Goal: Information Seeking & Learning: Learn about a topic

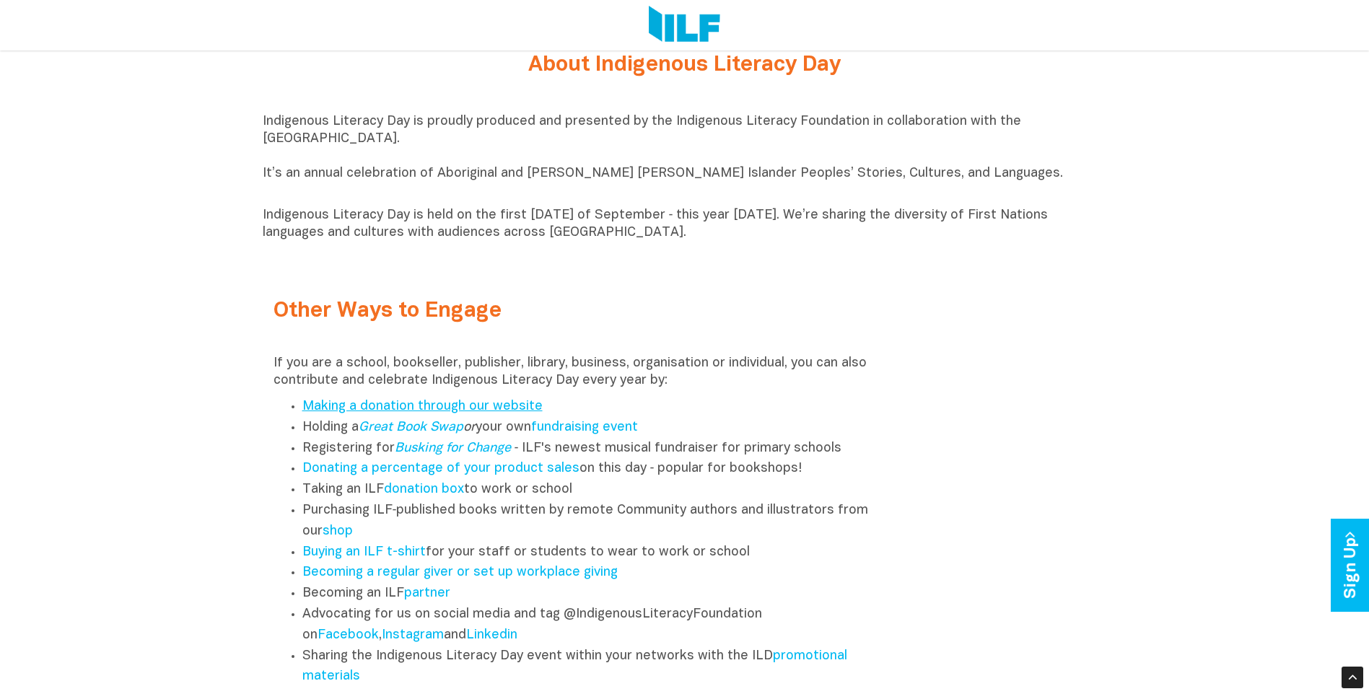
scroll to position [1588, 0]
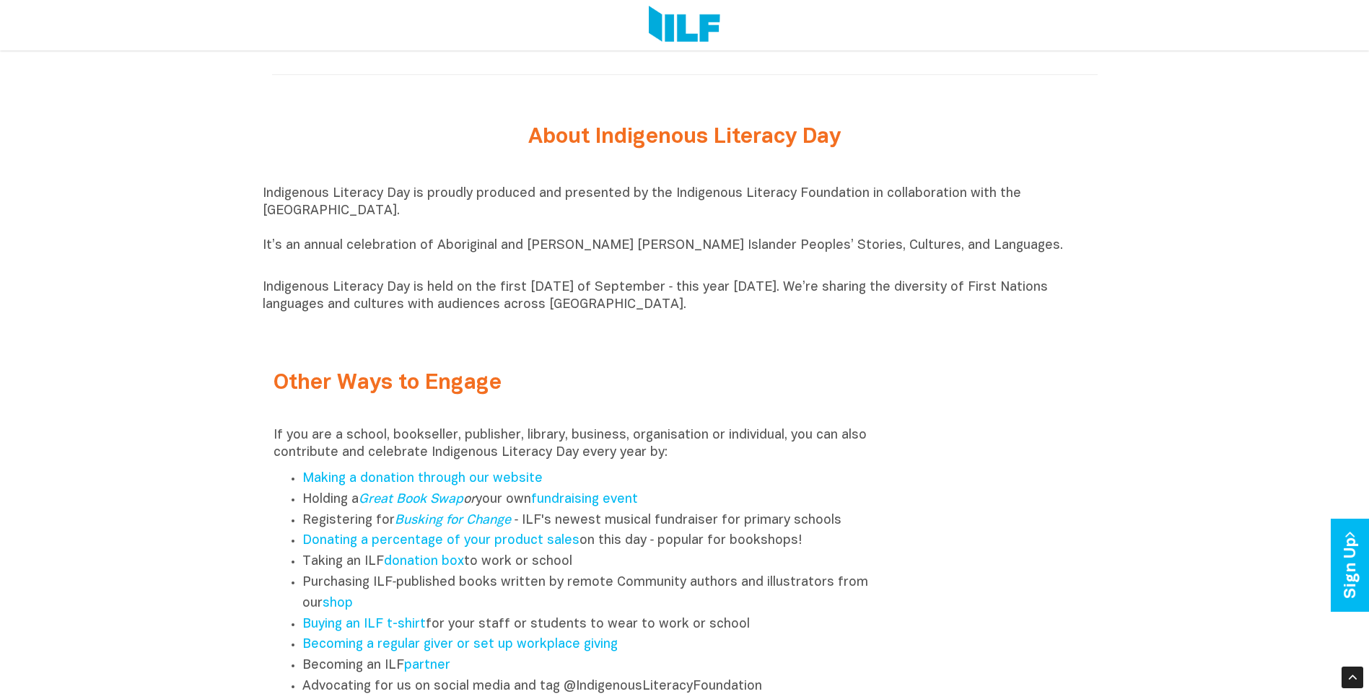
click at [263, 197] on p "Indigenous Literacy Day is proudly produced and presented by the Indigenous Lit…" at bounding box center [685, 228] width 844 height 87
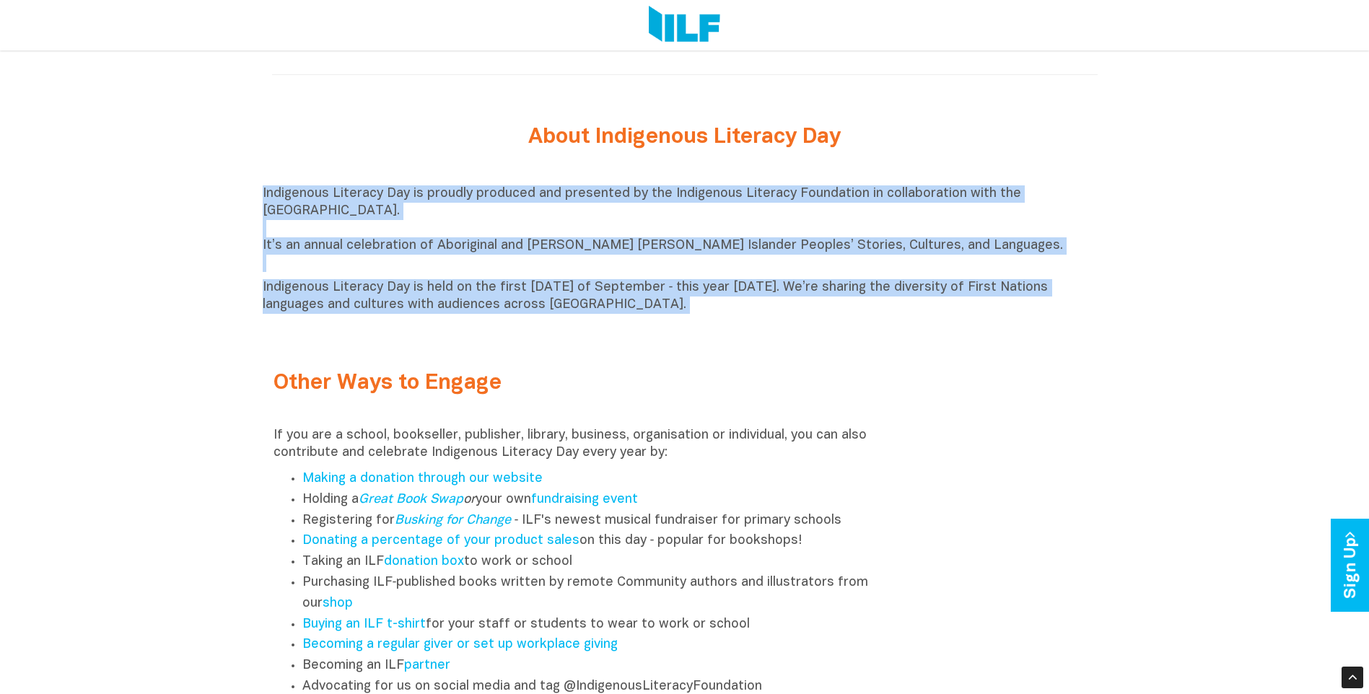
drag, startPoint x: 263, startPoint y: 197, endPoint x: 848, endPoint y: 315, distance: 597.0
click at [848, 314] on div "Indigenous Literacy Day is proudly produced and presented by the Indigenous Lit…" at bounding box center [685, 249] width 844 height 128
drag, startPoint x: 848, startPoint y: 315, endPoint x: 766, endPoint y: 289, distance: 85.4
copy div "Indigenous Literacy Day is proudly produced and presented by the Indigenous Lit…"
click at [605, 311] on p "Indigenous Literacy Day is held on the first [DATE] of September ‑ this year [D…" at bounding box center [685, 296] width 844 height 35
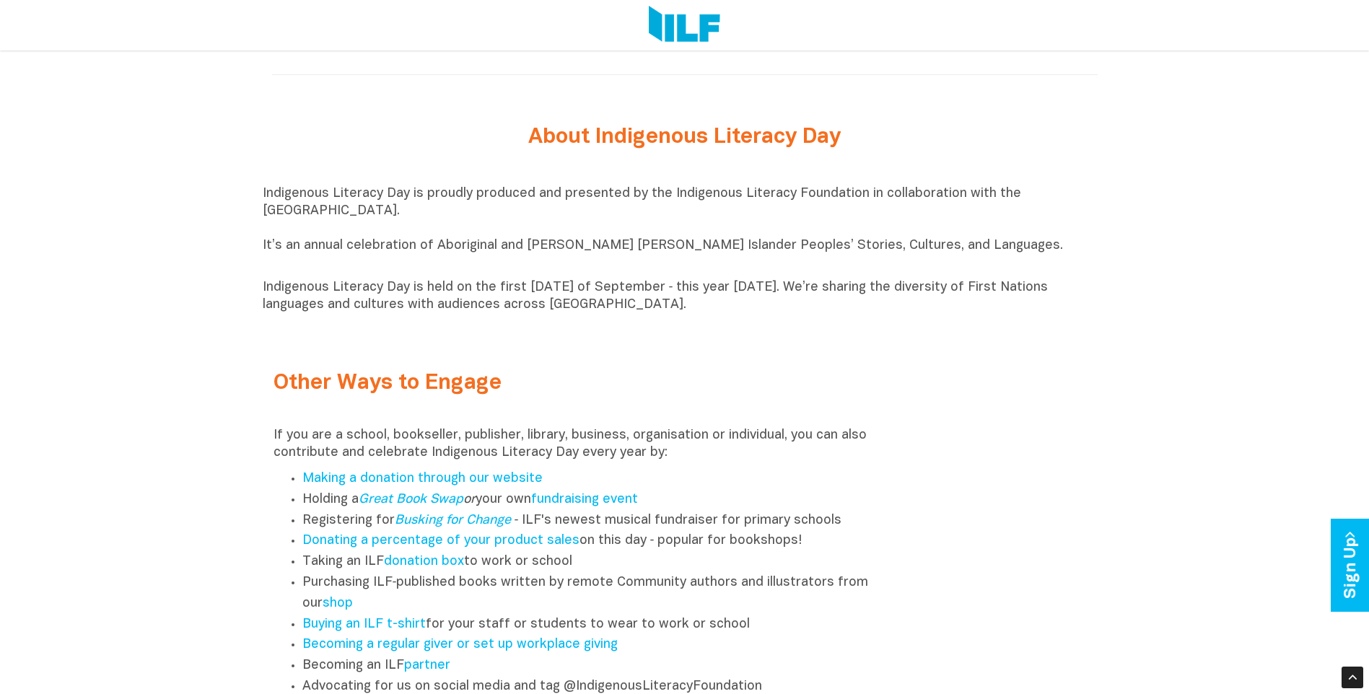
click at [741, 345] on div "Other Ways to Engage If you are a school, bookseller, publisher, library, busin…" at bounding box center [685, 555] width 844 height 446
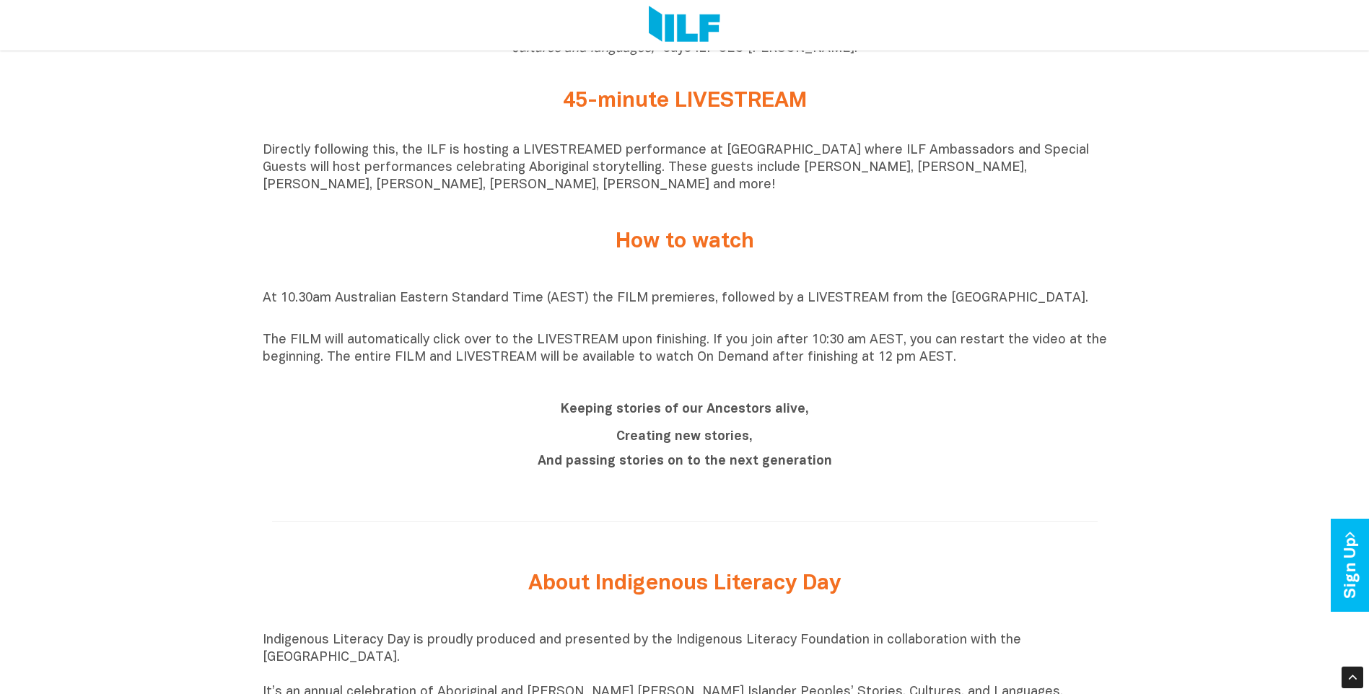
scroll to position [1155, 0]
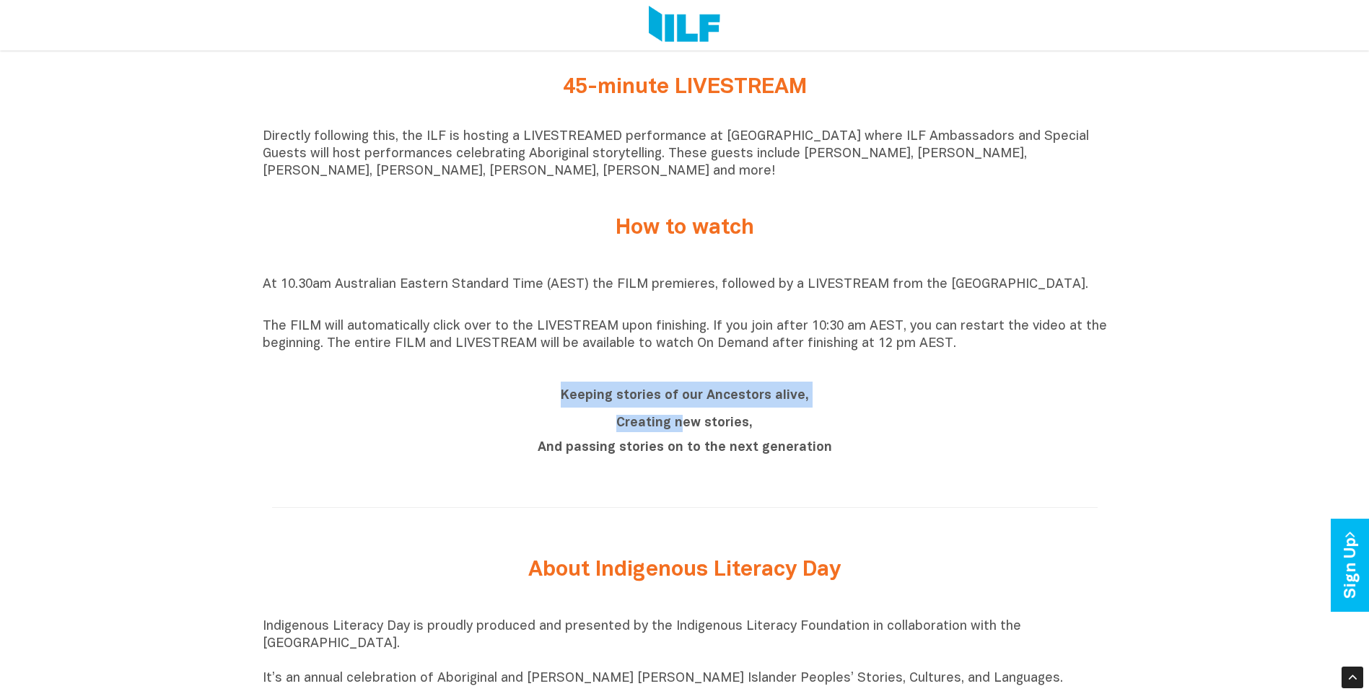
drag, startPoint x: 564, startPoint y: 399, endPoint x: 682, endPoint y: 424, distance: 120.3
click at [682, 424] on div "Keeping stories of our Ancestors alive, Creating new stories, And passing stori…" at bounding box center [684, 419] width 541 height 75
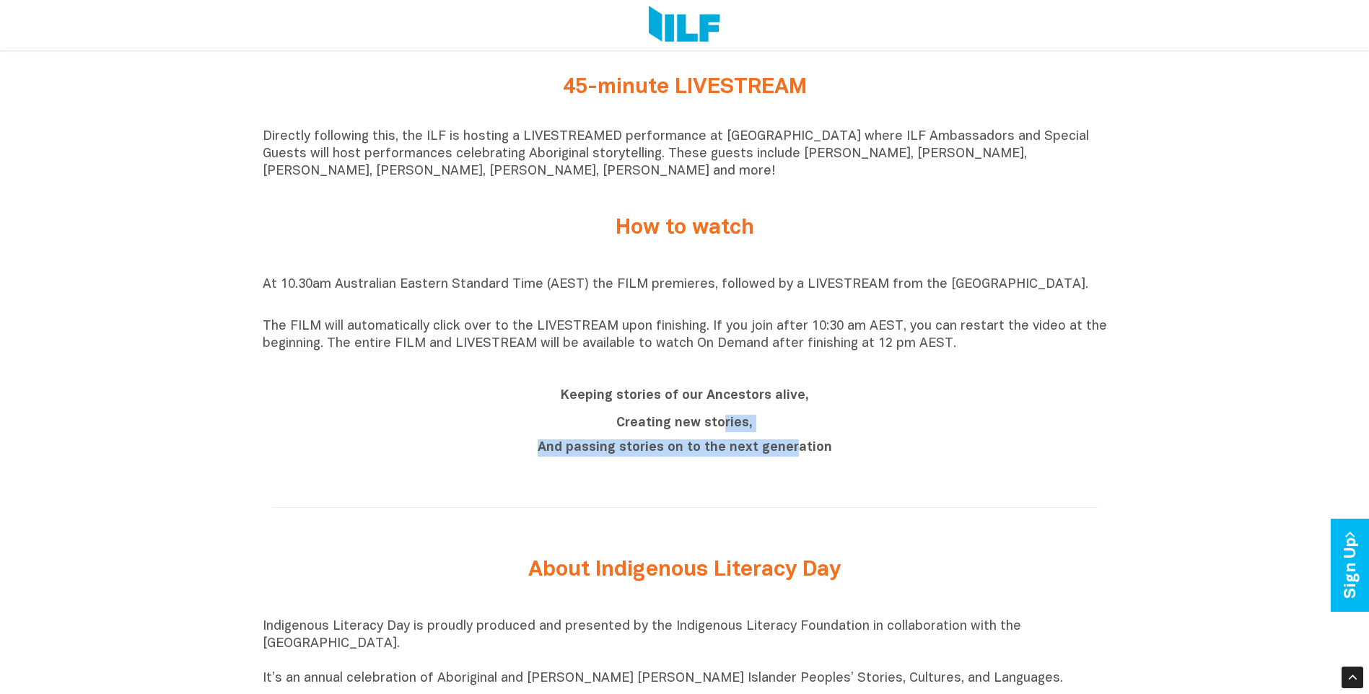
drag, startPoint x: 682, startPoint y: 424, endPoint x: 795, endPoint y: 449, distance: 115.2
click at [795, 449] on div "Creating new stories, And passing stories on to the next generation" at bounding box center [684, 436] width 541 height 42
click at [569, 399] on b "Keeping stories of our Ancestors alive," at bounding box center [685, 396] width 248 height 12
click at [564, 401] on b "Keeping stories of our Ancestors alive," at bounding box center [685, 396] width 248 height 12
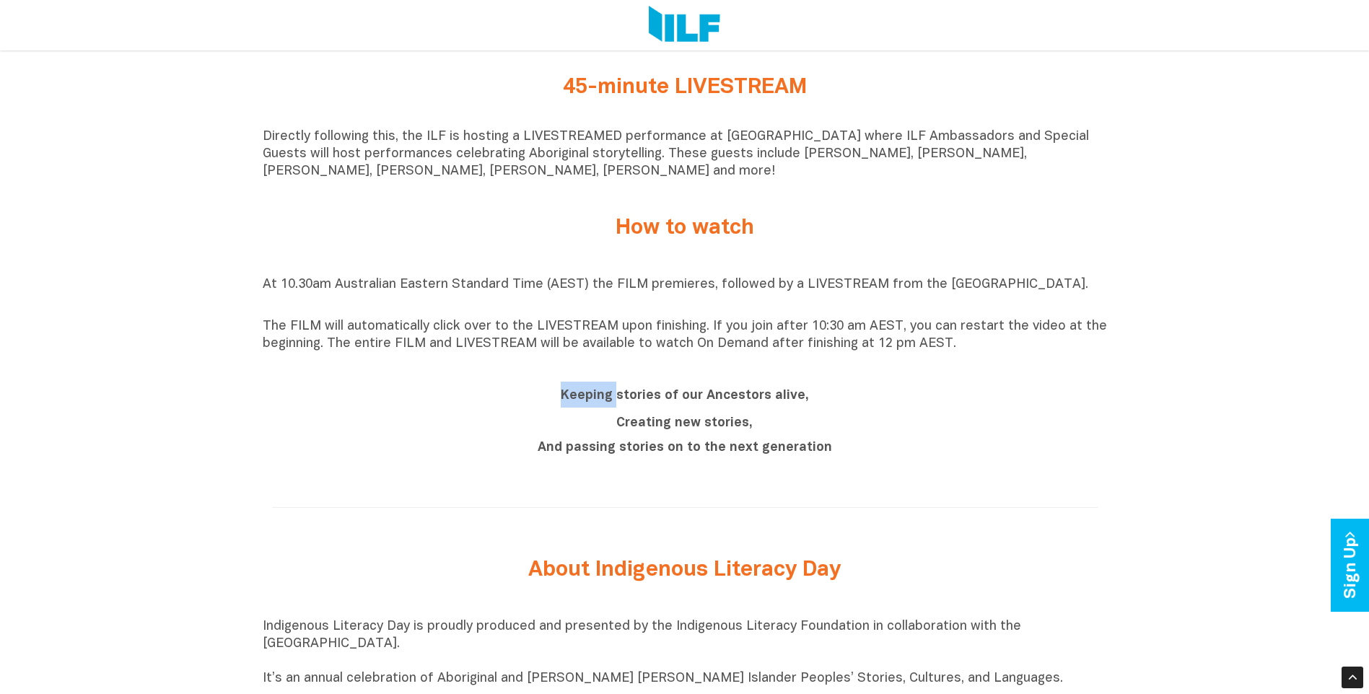
click at [560, 403] on h2 "Keeping stories of our Ancestors alive," at bounding box center [684, 395] width 541 height 26
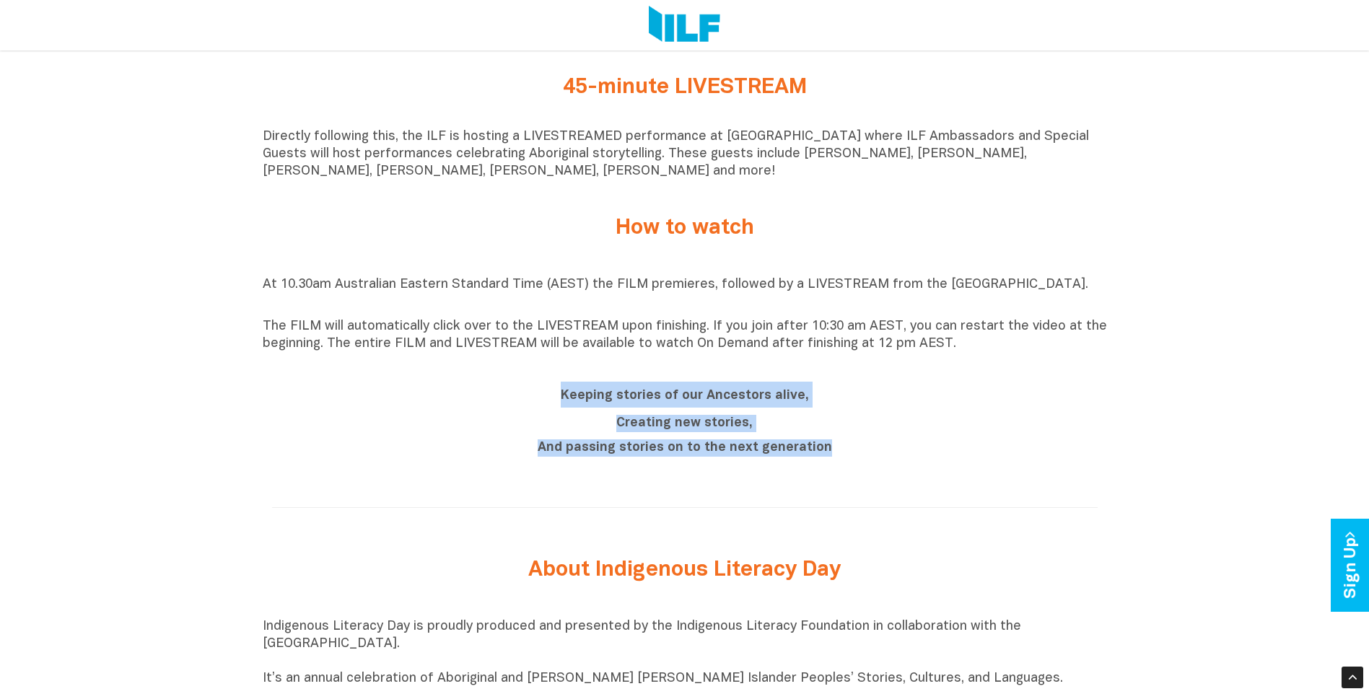
drag, startPoint x: 564, startPoint y: 399, endPoint x: 823, endPoint y: 452, distance: 264.4
click at [823, 452] on div "Keeping stories of our Ancestors alive, Creating new stories, And passing stori…" at bounding box center [684, 419] width 541 height 75
drag, startPoint x: 823, startPoint y: 452, endPoint x: 745, endPoint y: 425, distance: 82.4
copy div "Keeping stories of our Ancestors alive, Creating new stories, And passing stori…"
